Goal: Download file/media

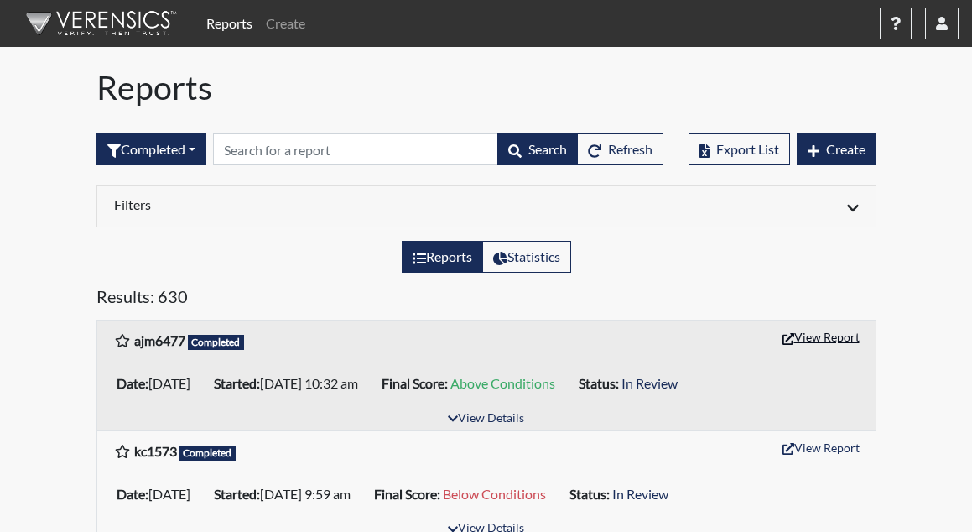
click at [848, 341] on button "View Report" at bounding box center [821, 337] width 92 height 26
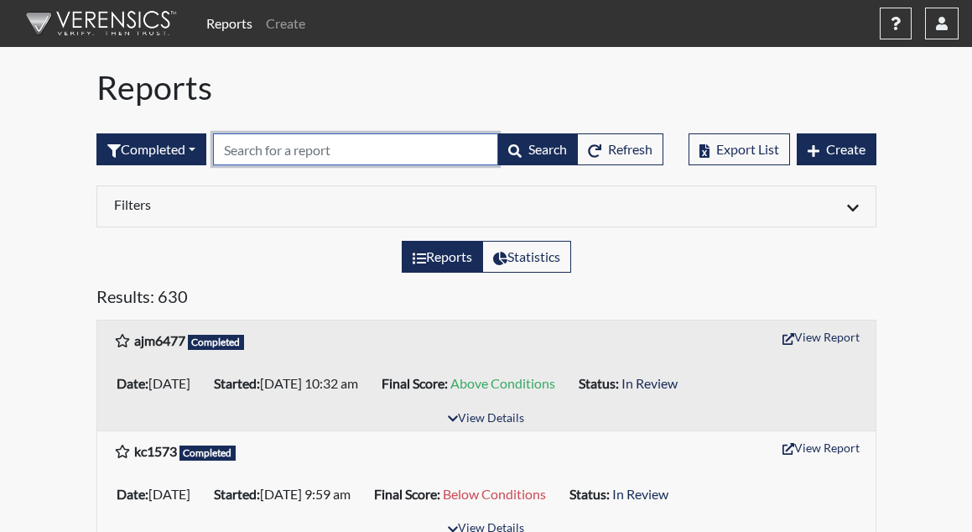
click at [320, 142] on input "text" at bounding box center [355, 149] width 285 height 32
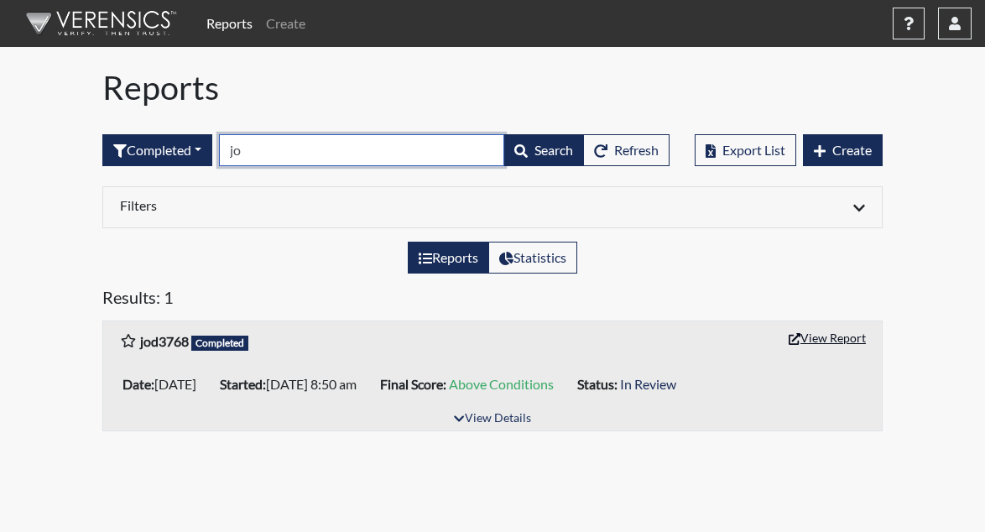
type input "jo"
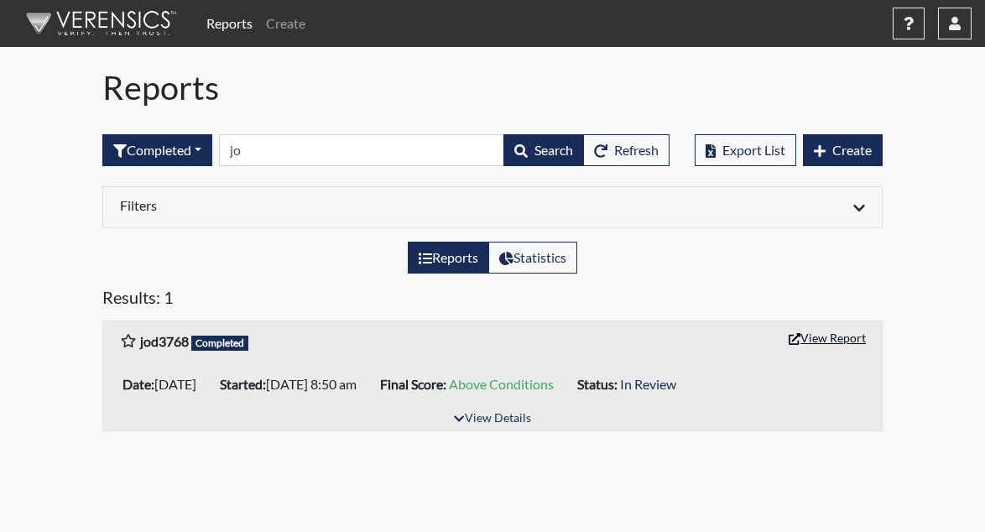
click at [857, 345] on button "View Report" at bounding box center [827, 338] width 92 height 26
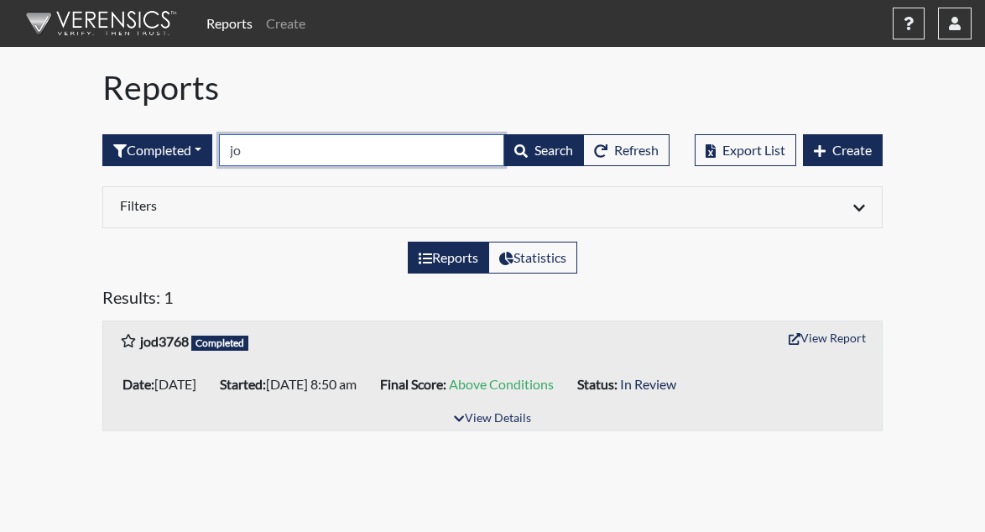
drag, startPoint x: 273, startPoint y: 142, endPoint x: 118, endPoint y: 130, distance: 154.8
click at [118, 130] on div "Completed All Created Sent by email In Progress Declined Completed jo Search Re…" at bounding box center [385, 150] width 567 height 72
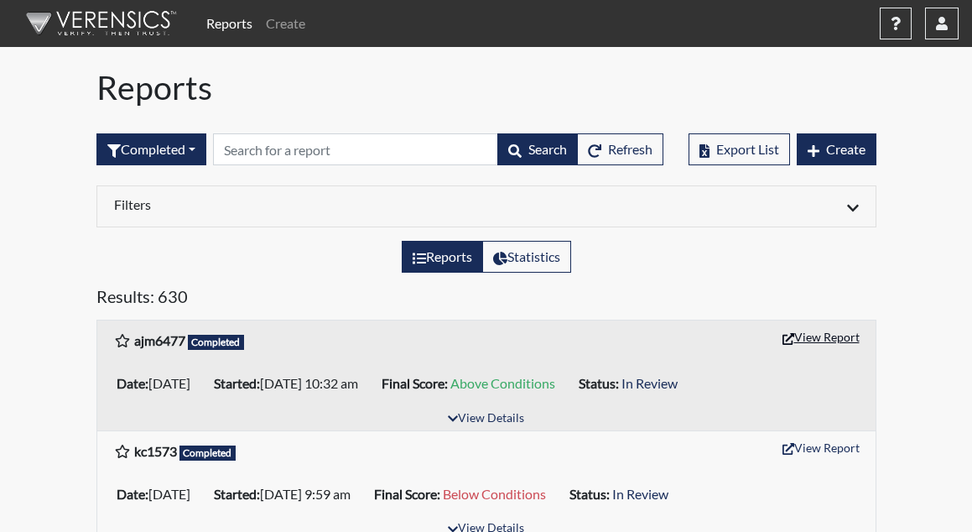
click at [836, 331] on button "View Report" at bounding box center [821, 337] width 92 height 26
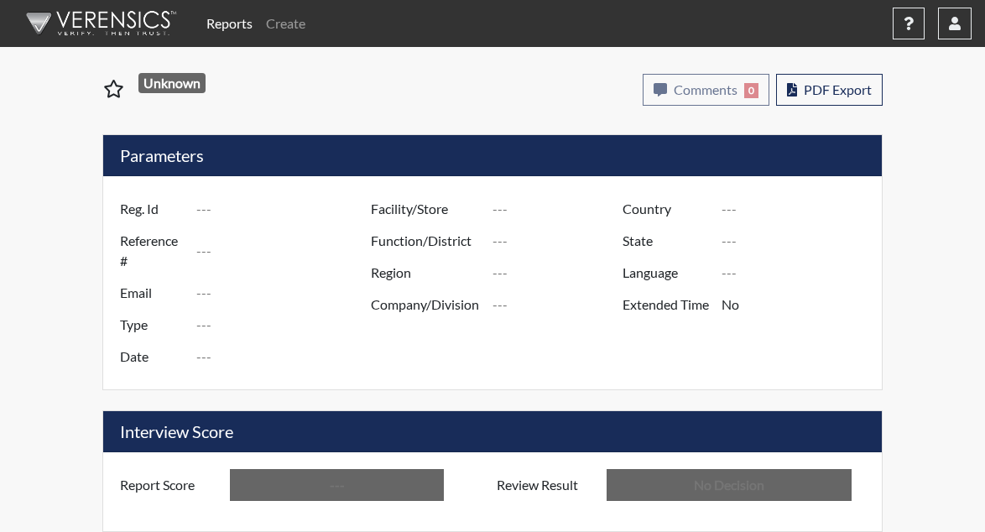
type input "ajm6477"
type input "51036"
type input "---"
type input "Corrections Pre-Employment"
type input "Sep 2, 2025"
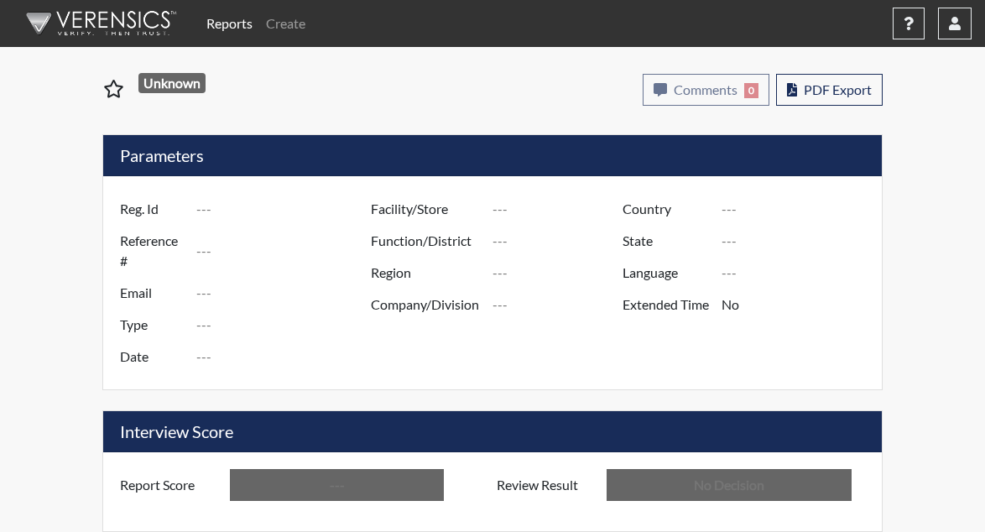
type input "[PERSON_NAME]"
type input "[GEOGRAPHIC_DATA]"
type input "[US_STATE]"
type input "English"
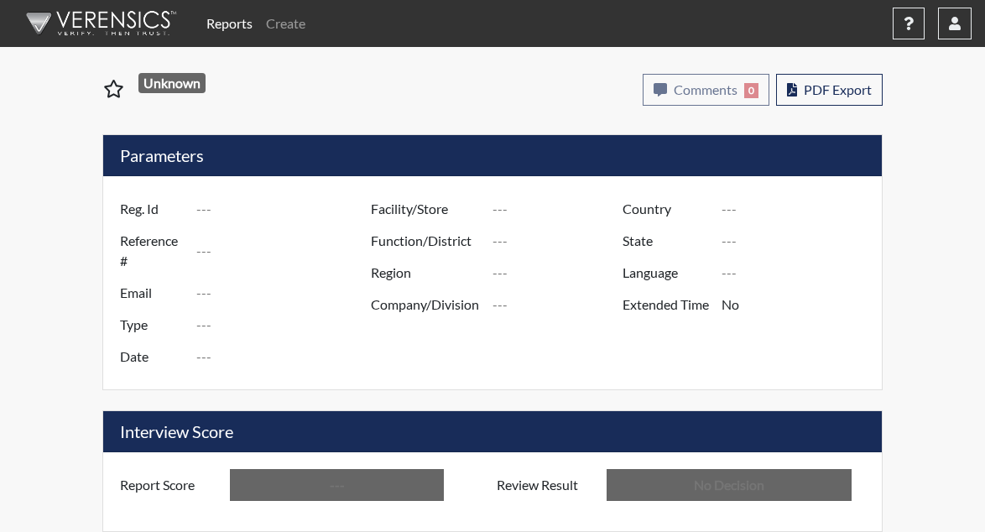
type input "Above Conditions"
type input "In Review"
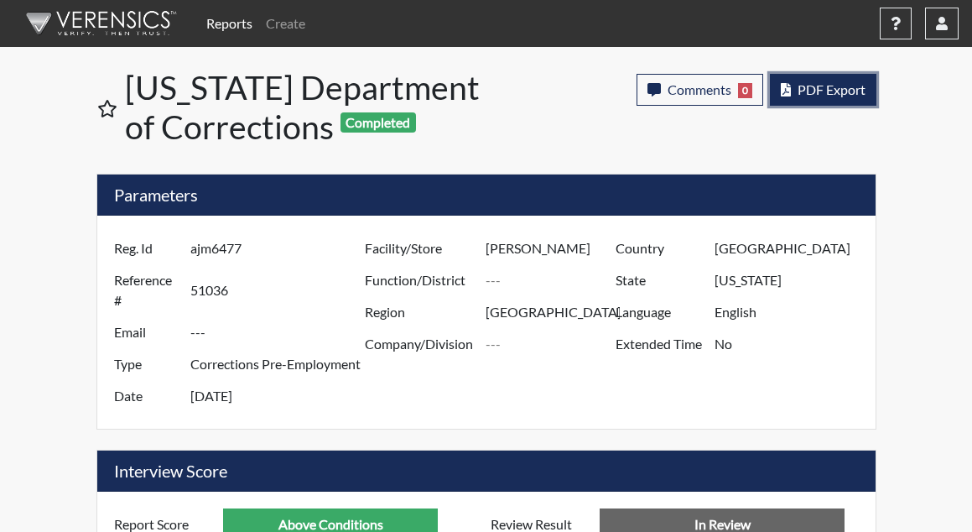
click at [857, 82] on span "PDF Export" at bounding box center [832, 89] width 68 height 16
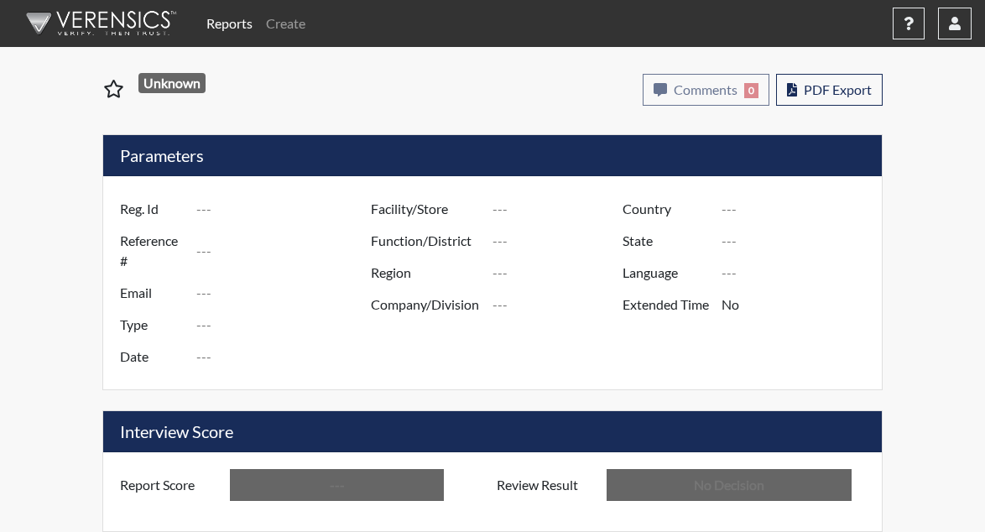
type input "jod3768"
type input "48682"
type input "---"
type input "Corrections Pre-Employment"
type input "Jul 24, 2025"
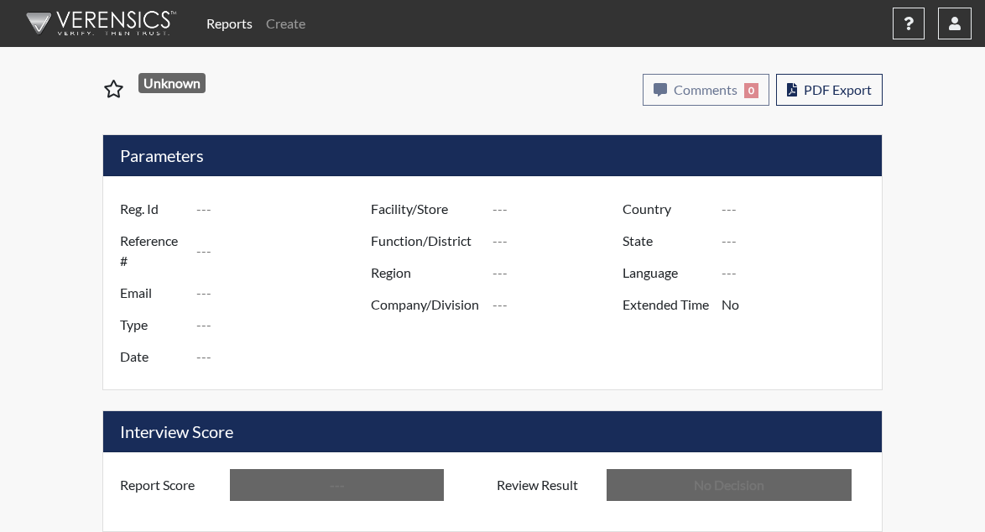
type input "[PERSON_NAME]"
type input "[GEOGRAPHIC_DATA]"
type input "[US_STATE]"
type input "English"
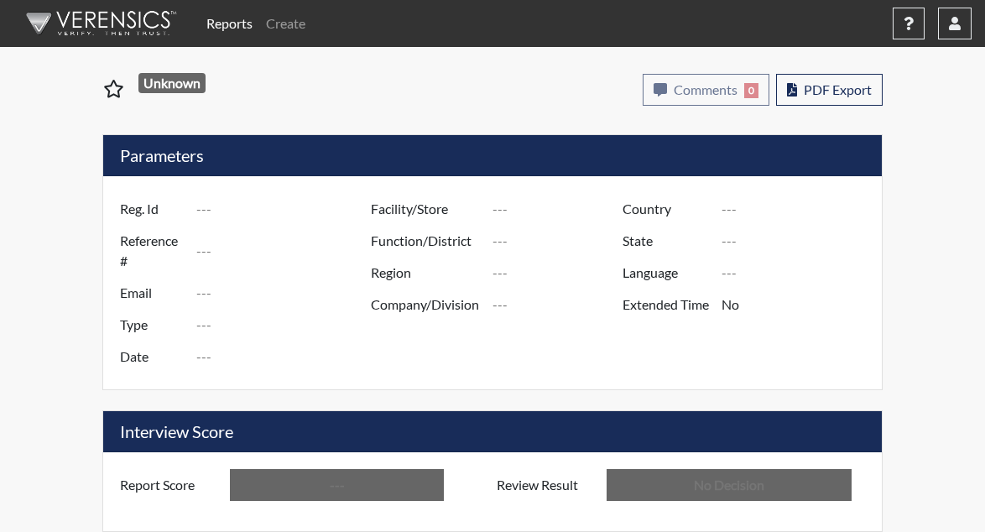
type input "Above Conditions"
type input "In Review"
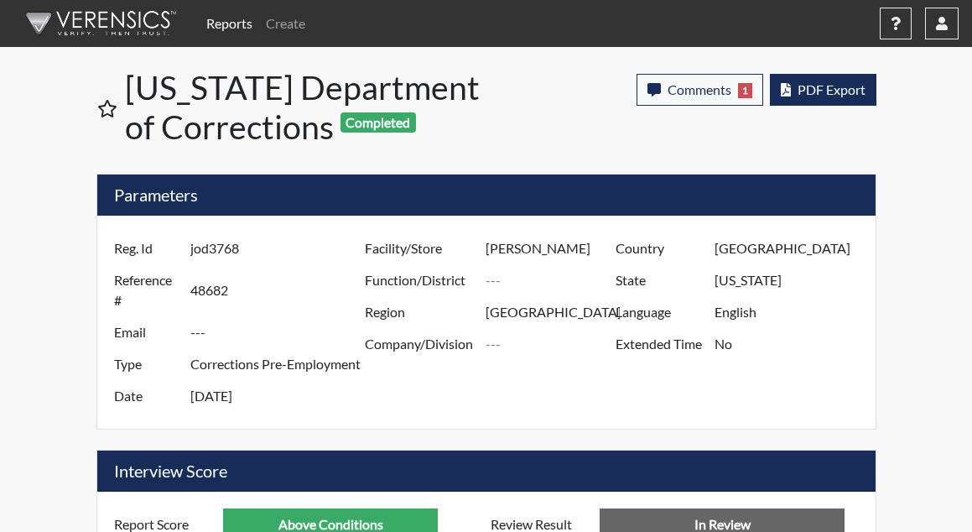
scroll to position [279, 584]
click at [828, 85] on span "PDF Export" at bounding box center [832, 89] width 68 height 16
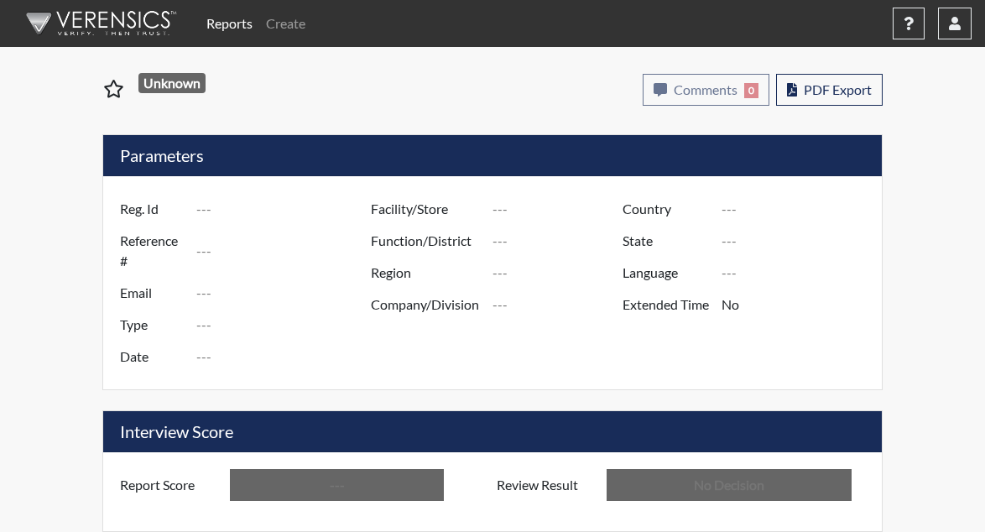
type input "ajm6477"
type input "51036"
type input "---"
type input "Corrections Pre-Employment"
type input "Sep 2, 2025"
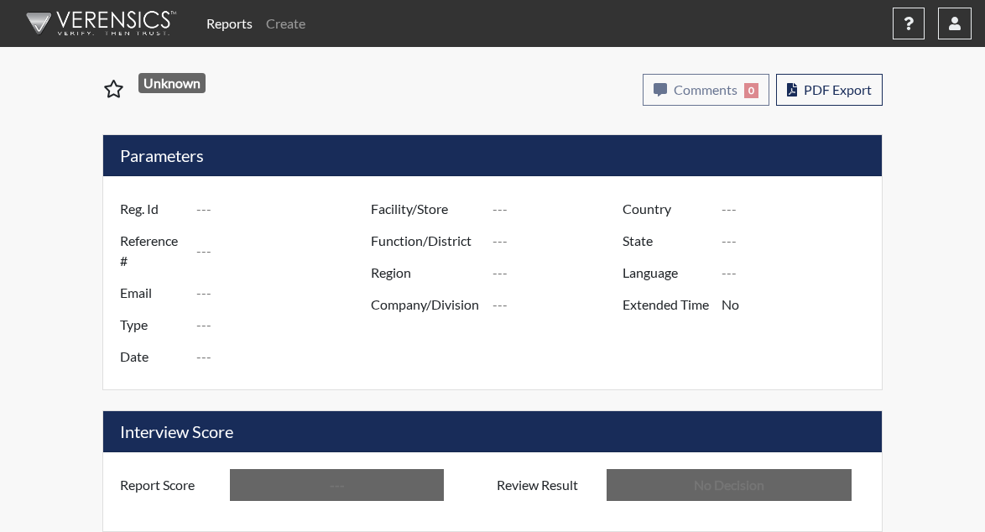
type input "[PERSON_NAME]"
type input "[GEOGRAPHIC_DATA]"
type input "[US_STATE]"
type input "English"
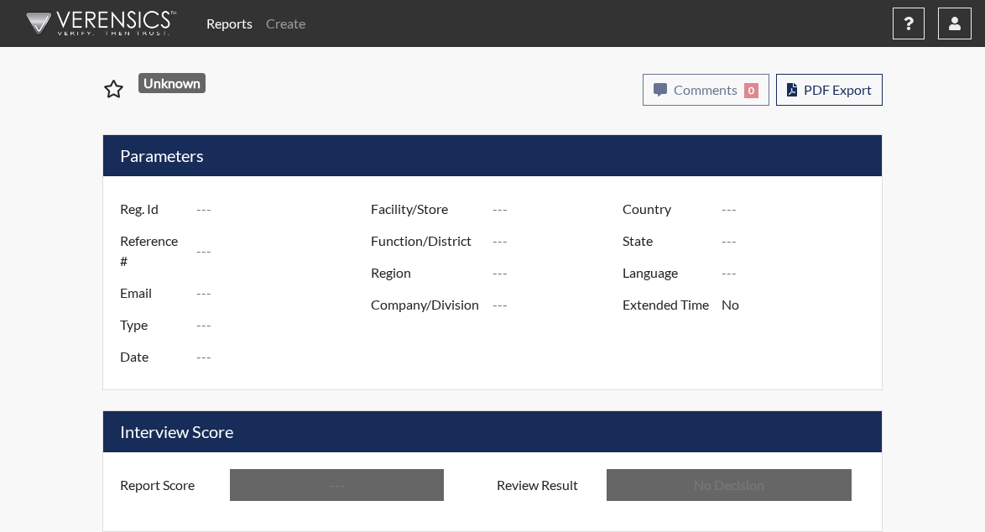
type input "Above Conditions"
type input "In Review"
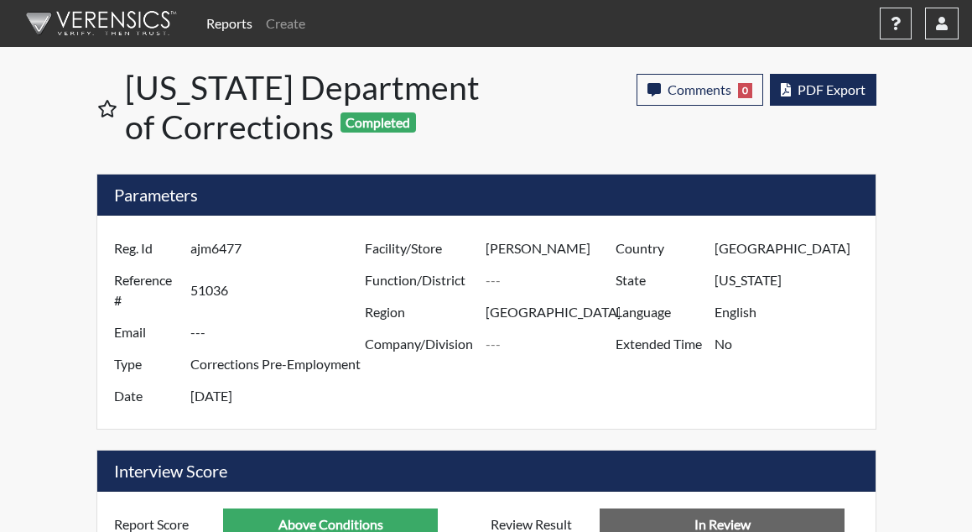
scroll to position [279, 584]
click at [834, 86] on span "PDF Export" at bounding box center [832, 89] width 68 height 16
